Goal: Task Accomplishment & Management: Manage account settings

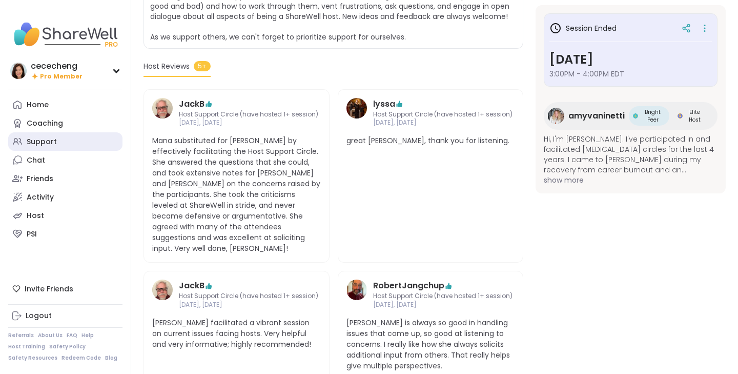
click at [57, 138] on link "Support" at bounding box center [65, 141] width 114 height 18
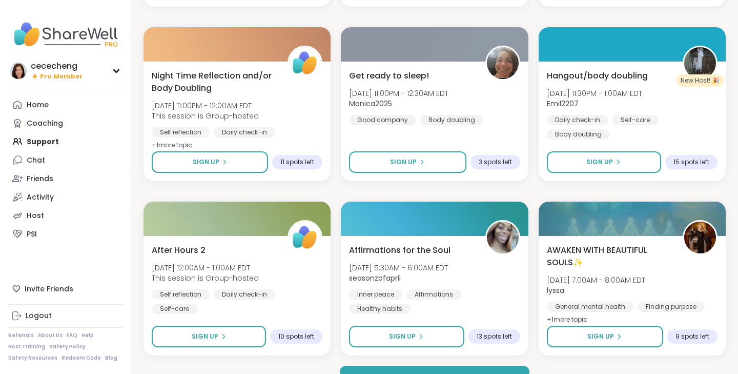
scroll to position [1884, 0]
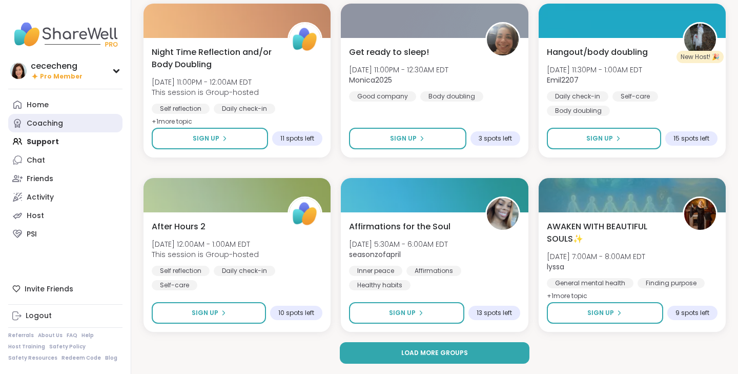
click at [48, 118] on div "Coaching" at bounding box center [45, 123] width 36 height 10
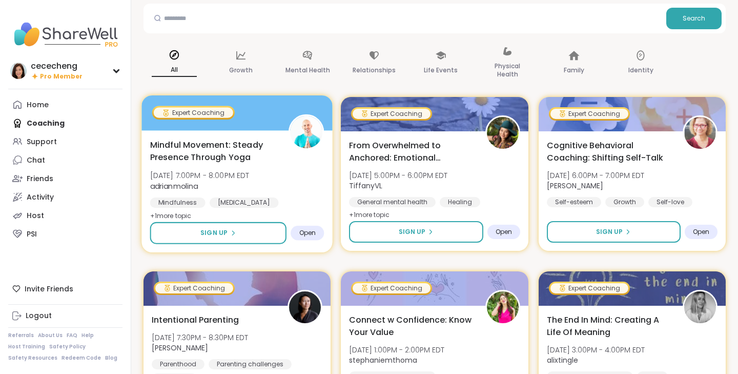
scroll to position [73, 0]
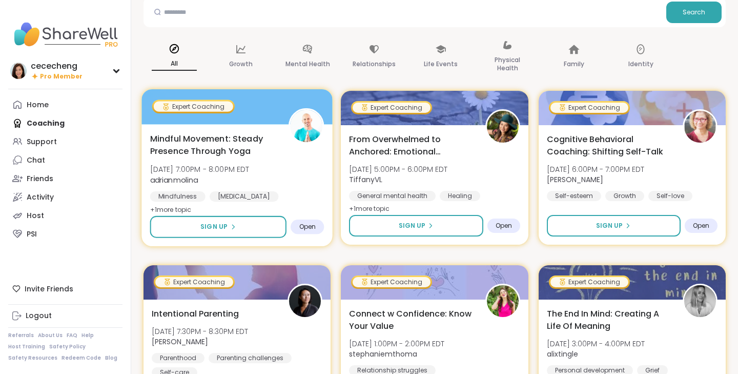
click at [279, 175] on div "Mindful Movement: Steady Presence Through Yoga [DATE] 7:00PM - 8:00PM EDT adria…" at bounding box center [237, 174] width 174 height 84
click at [257, 160] on div "Mindful Movement: Steady Presence Through Yoga [DATE] 7:00PM - 8:00PM EDT adria…" at bounding box center [237, 174] width 174 height 84
click at [215, 155] on span "Mindful Movement: Steady Presence Through Yoga" at bounding box center [213, 144] width 127 height 25
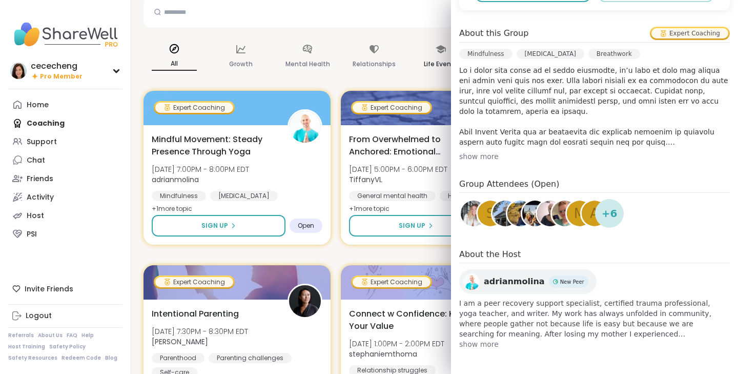
scroll to position [0, 0]
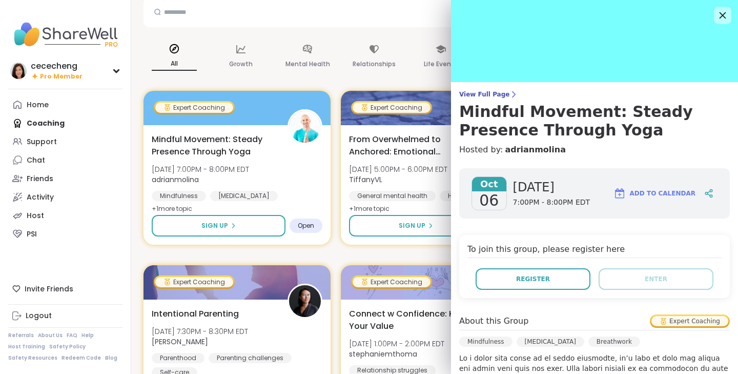
click at [722, 15] on icon at bounding box center [722, 15] width 13 height 13
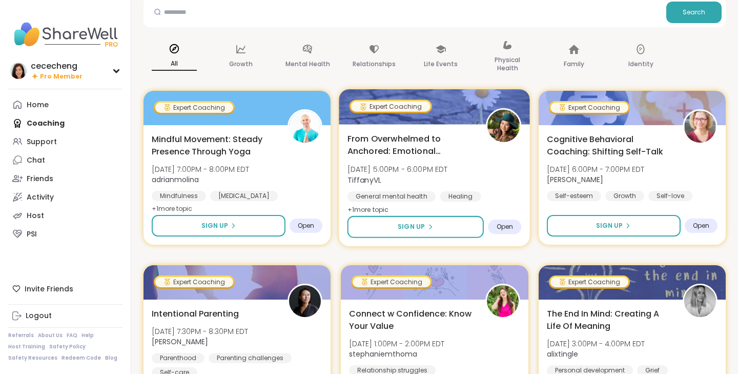
click at [474, 166] on div "From Overwhelmed to Anchored: Emotional Regulation [DATE] 5:00PM - 6:00PM EDT T…" at bounding box center [434, 174] width 174 height 84
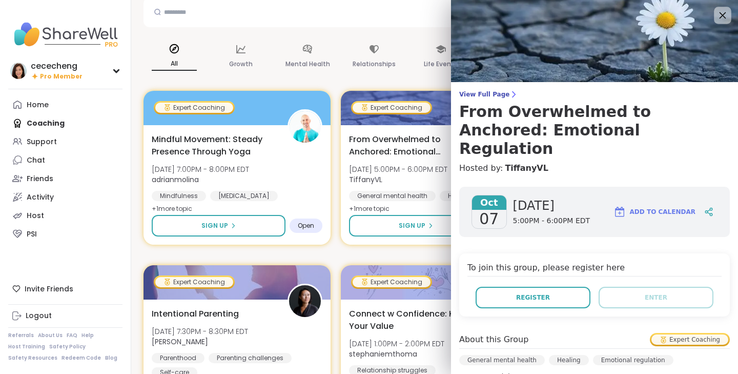
click at [725, 17] on icon at bounding box center [722, 15] width 7 height 7
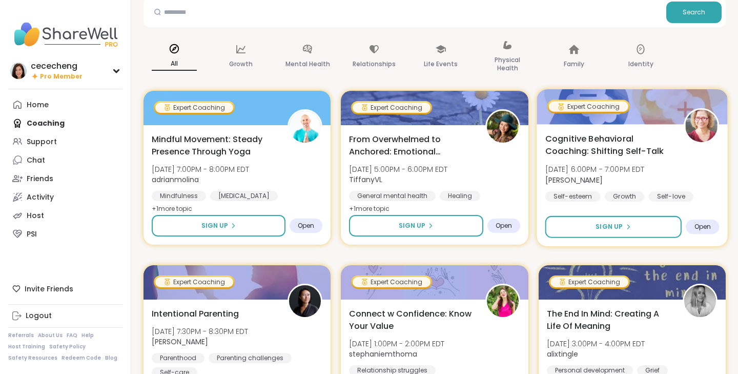
click at [646, 144] on span "Cognitive Behavioral Coaching: Shifting Self-Talk" at bounding box center [608, 144] width 127 height 25
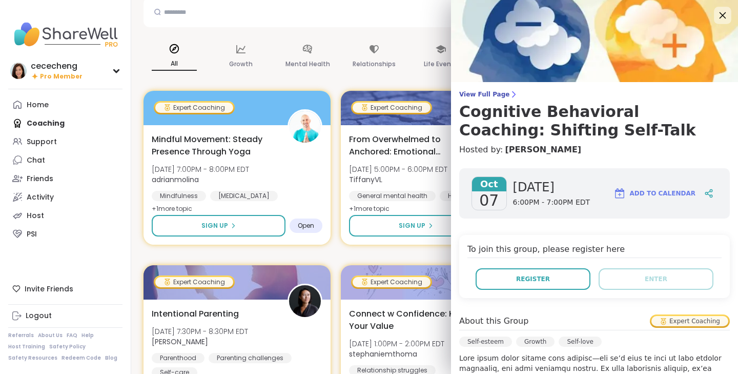
click at [722, 15] on icon at bounding box center [722, 15] width 13 height 13
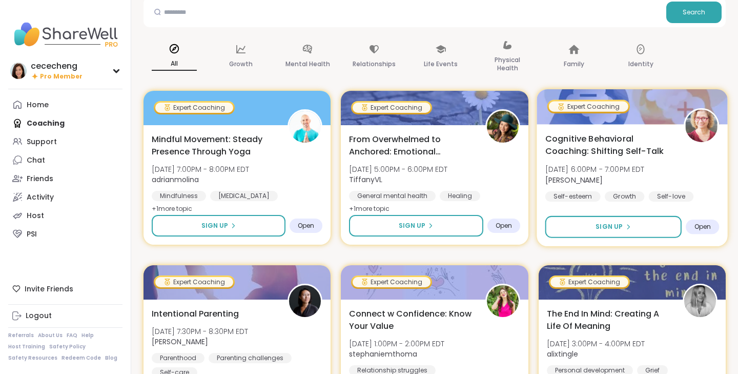
click at [627, 181] on span "[PERSON_NAME]" at bounding box center [594, 179] width 99 height 10
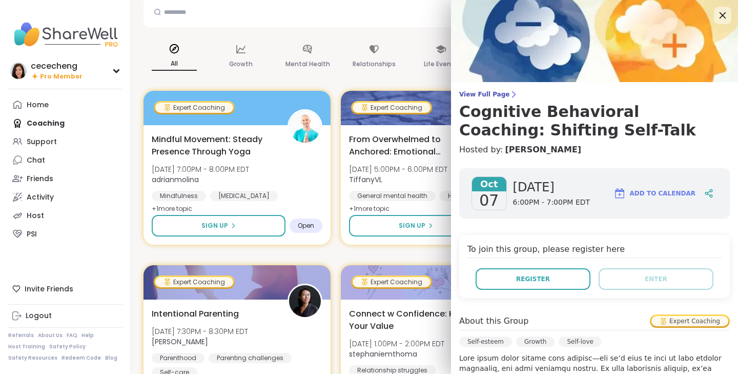
click at [720, 17] on icon at bounding box center [722, 15] width 7 height 7
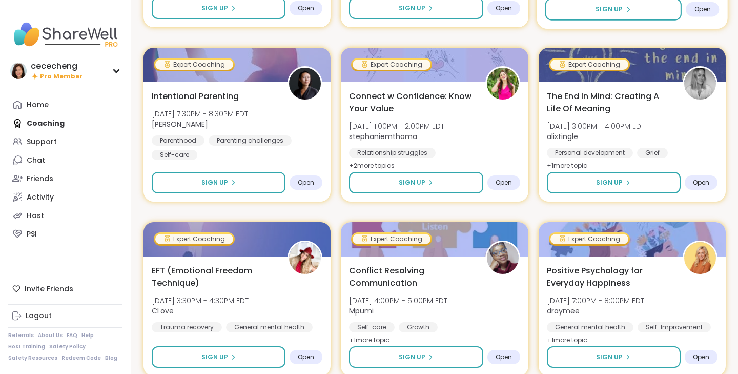
scroll to position [337, 0]
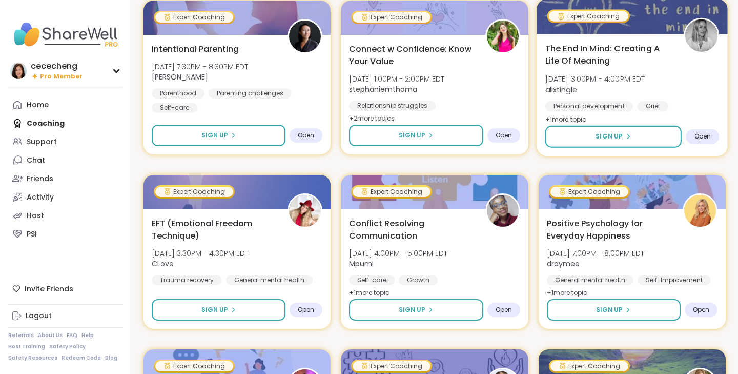
click at [645, 78] on span "[DATE] 3:00PM - 4:00PM EDT" at bounding box center [595, 79] width 100 height 10
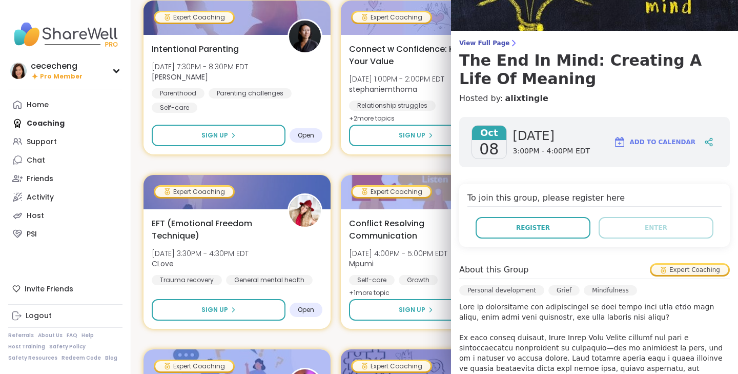
scroll to position [0, 0]
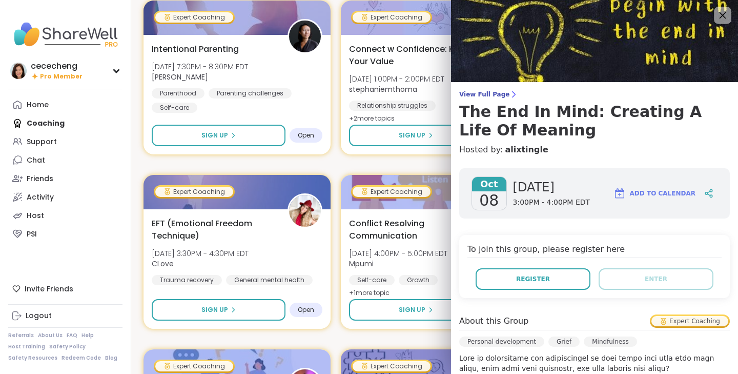
click at [724, 16] on icon at bounding box center [722, 15] width 13 height 13
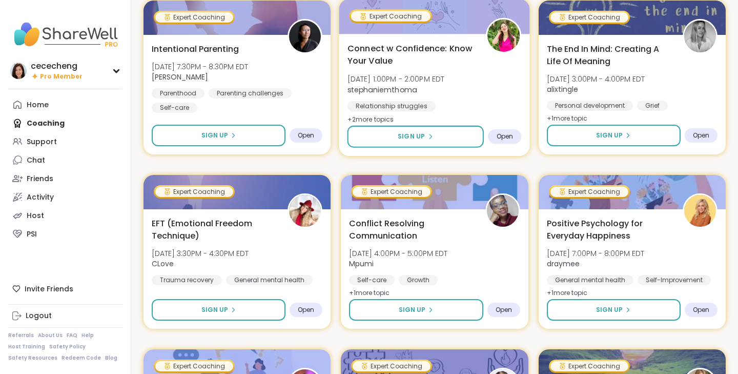
click at [445, 77] on span "[DATE] 1:00PM - 2:00PM EDT" at bounding box center [395, 79] width 97 height 10
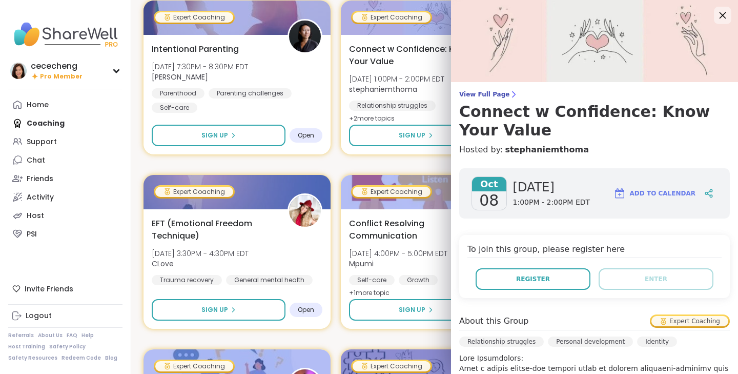
click at [722, 19] on icon at bounding box center [722, 15] width 13 height 13
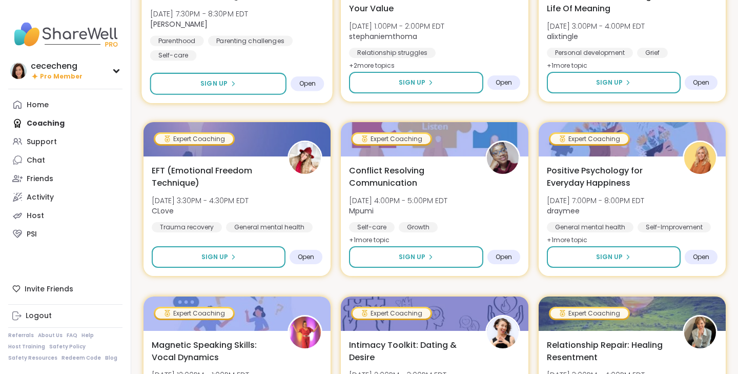
scroll to position [426, 0]
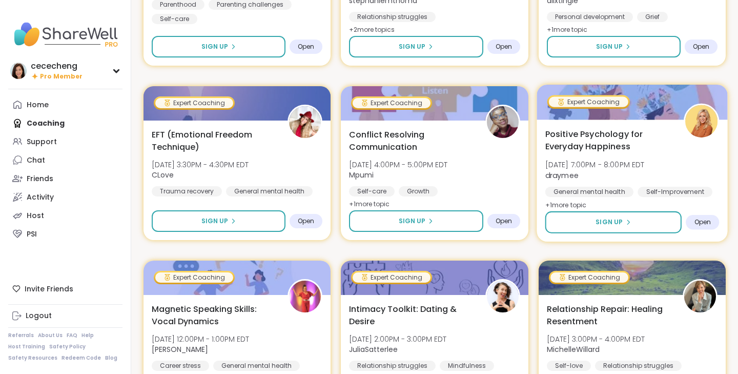
click at [633, 151] on span "Positive Psychology for Everyday Happiness" at bounding box center [608, 140] width 127 height 25
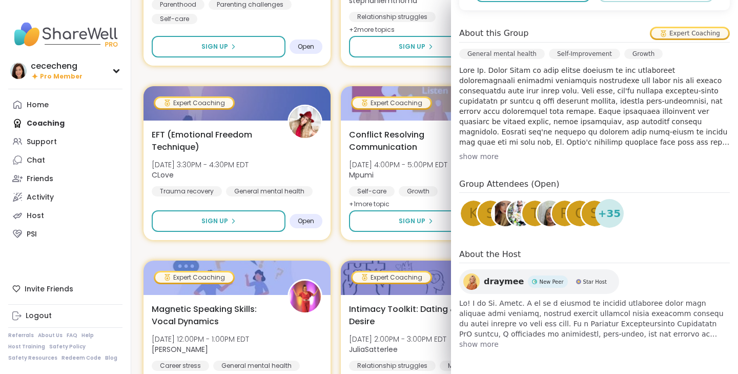
scroll to position [0, 0]
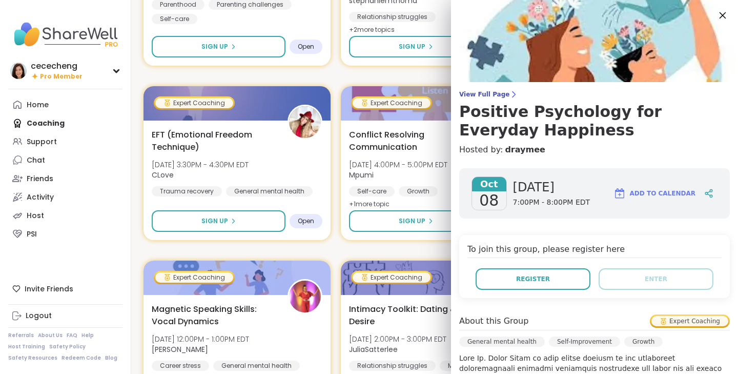
click at [724, 17] on icon at bounding box center [722, 15] width 7 height 7
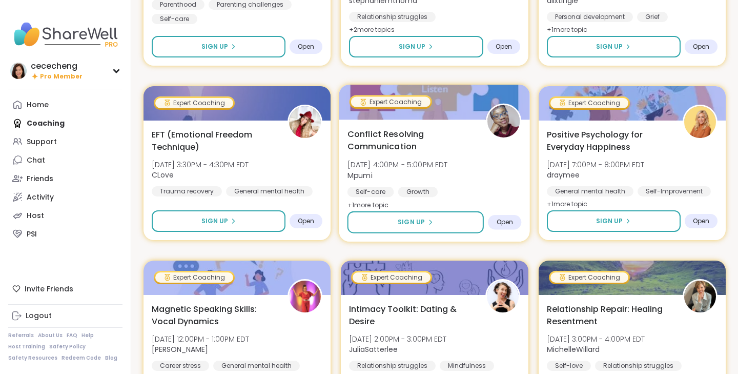
click at [472, 151] on span "Conflict Resolving Communication" at bounding box center [410, 140] width 127 height 25
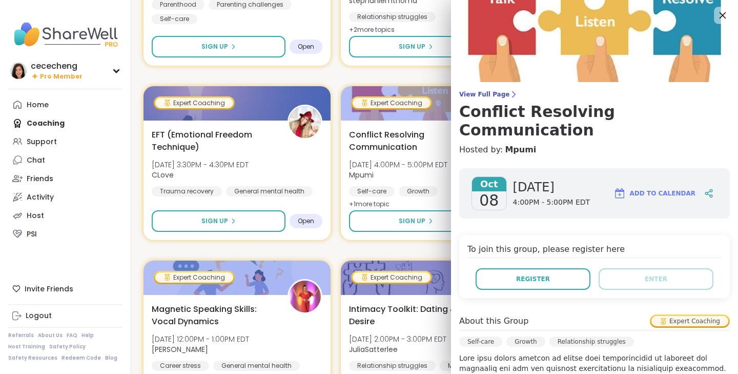
click at [722, 12] on icon at bounding box center [722, 15] width 13 height 13
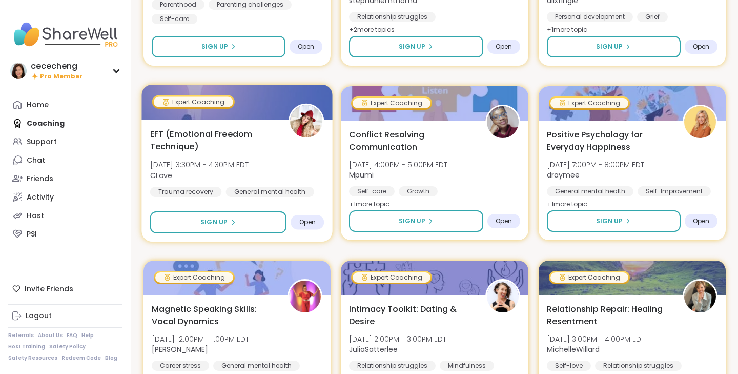
click at [286, 153] on div "EFT (Emotional Freedom Technique) [DATE] 3:30PM - 4:30PM EDT CLove Trauma recov…" at bounding box center [237, 162] width 174 height 69
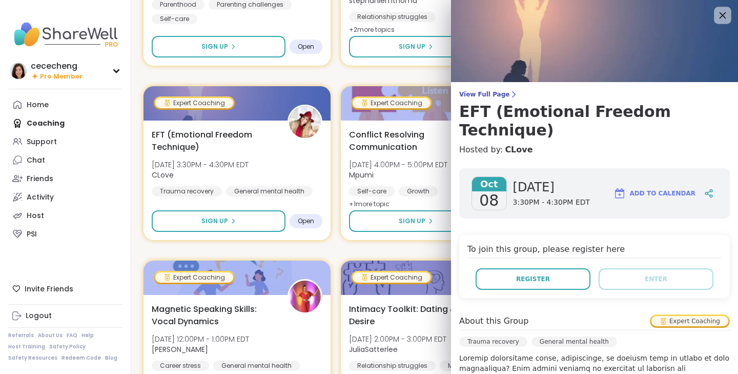
click at [723, 15] on icon at bounding box center [722, 15] width 7 height 7
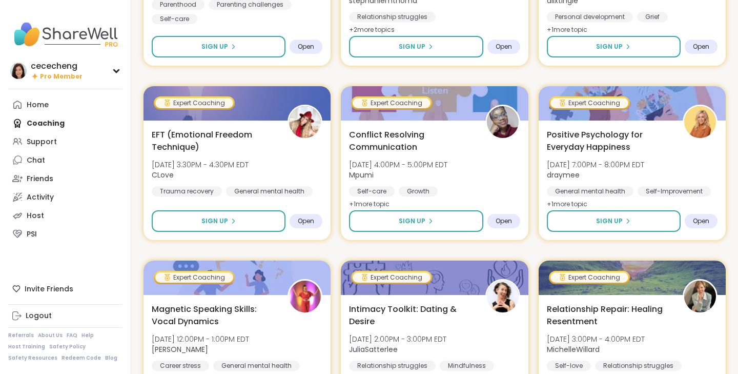
scroll to position [613, 0]
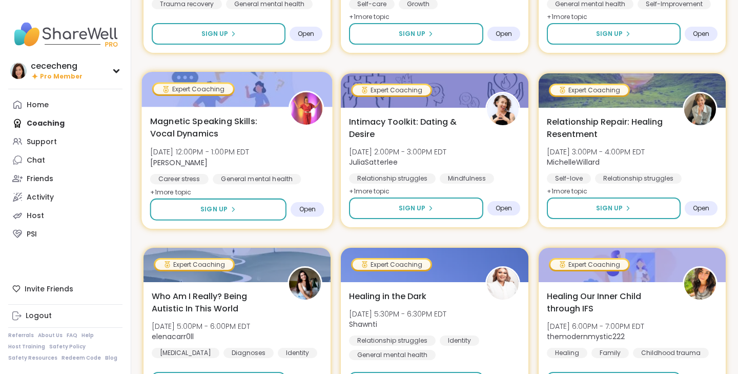
click at [294, 132] on div "Magnetic Speaking Skills: Vocal Dynamics [DATE] 12:00PM - 1:00PM EDT [PERSON_NA…" at bounding box center [237, 157] width 174 height 84
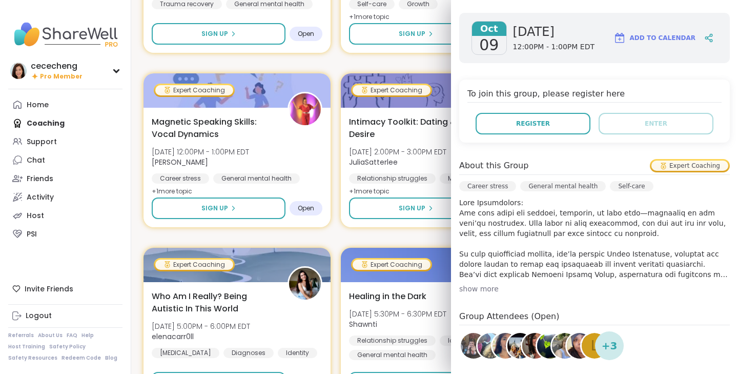
scroll to position [0, 0]
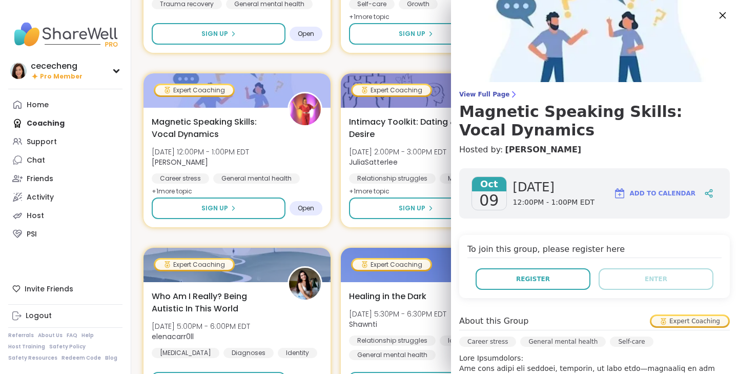
click at [726, 14] on icon at bounding box center [722, 15] width 13 height 13
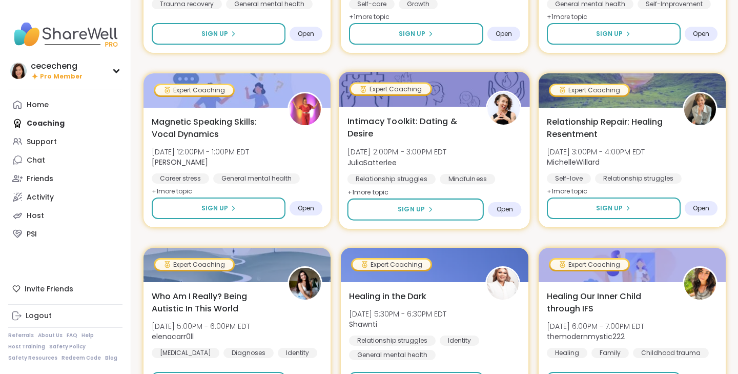
click at [468, 152] on div "Intimacy Toolkit: Dating & Desire [DATE] 2:00PM - 3:00PM EDT JuliaSatterlee Rel…" at bounding box center [434, 157] width 174 height 84
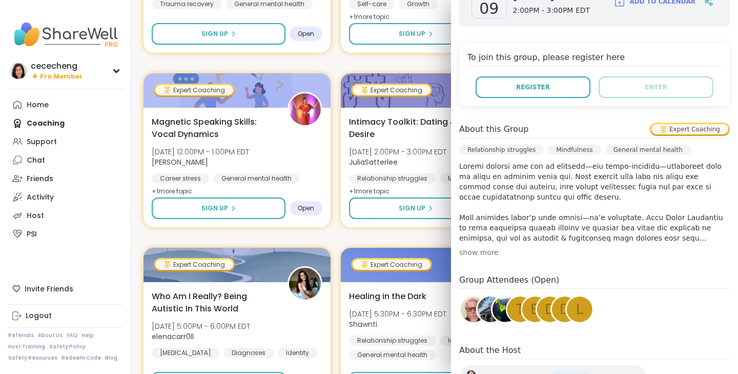
scroll to position [269, 0]
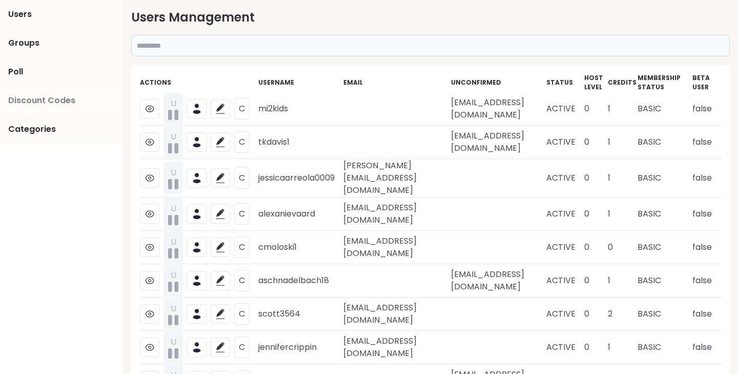
click at [53, 105] on span "Discount Codes" at bounding box center [41, 100] width 67 height 12
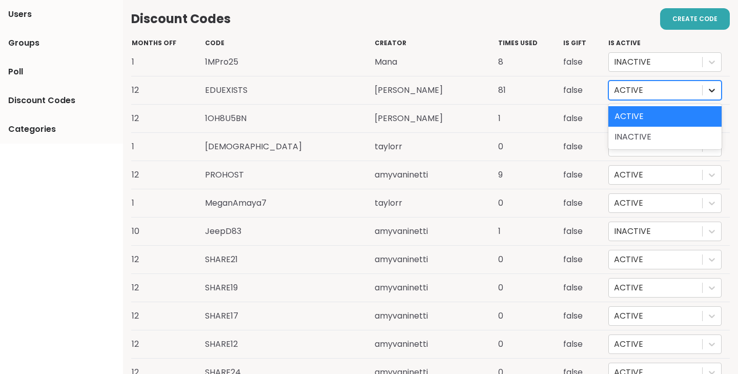
click at [710, 90] on icon at bounding box center [712, 91] width 6 height 4
click at [674, 140] on div "INACTIVE" at bounding box center [664, 137] width 113 height 20
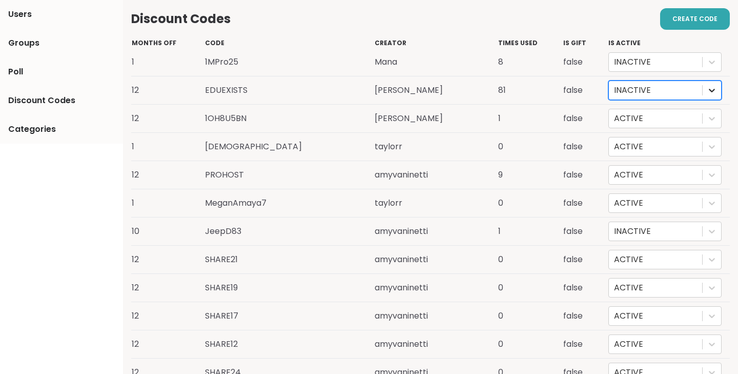
click at [715, 90] on icon at bounding box center [712, 90] width 10 height 10
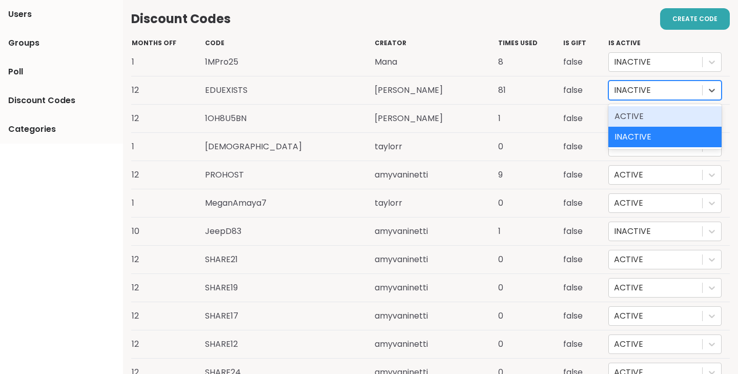
click at [689, 118] on div "ACTIVE" at bounding box center [664, 116] width 113 height 20
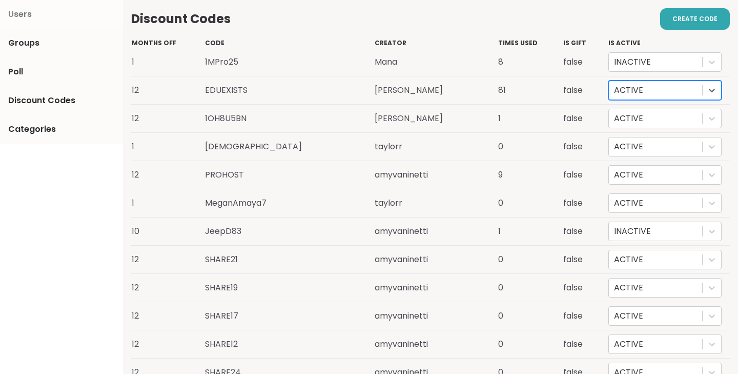
click at [25, 14] on span "Users" at bounding box center [20, 14] width 24 height 12
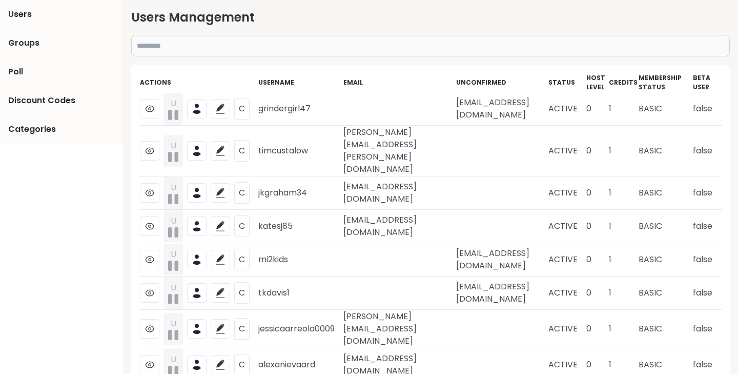
click at [200, 45] on input "text" at bounding box center [430, 46] width 599 height 22
type input "****"
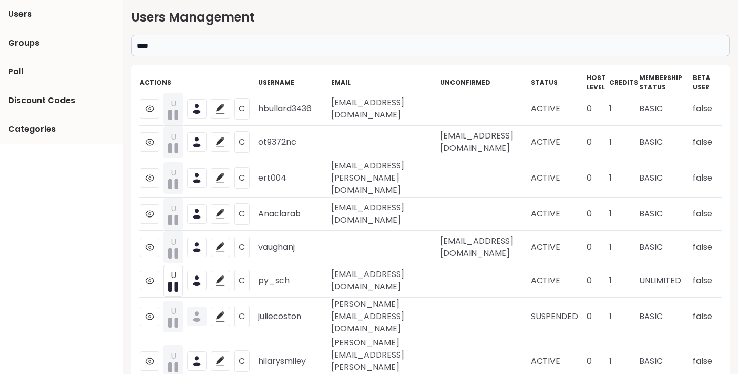
scroll to position [0, 54]
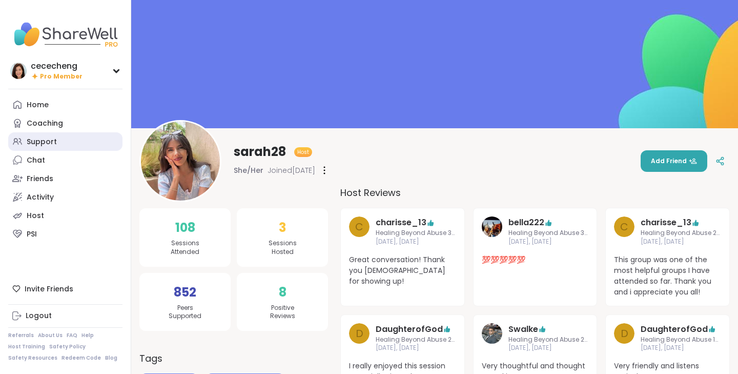
click at [60, 143] on link "Support" at bounding box center [65, 141] width 114 height 18
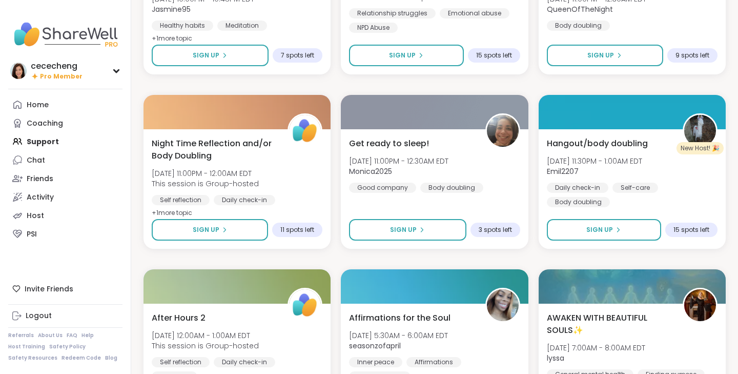
scroll to position [1716, 0]
